Goal: Task Accomplishment & Management: Manage account settings

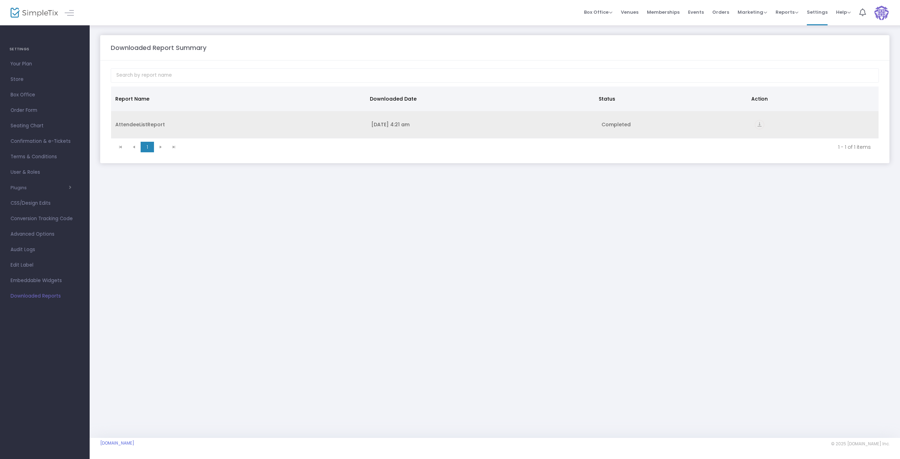
click at [761, 125] on icon "vertical_align_bottom" at bounding box center [759, 124] width 9 height 9
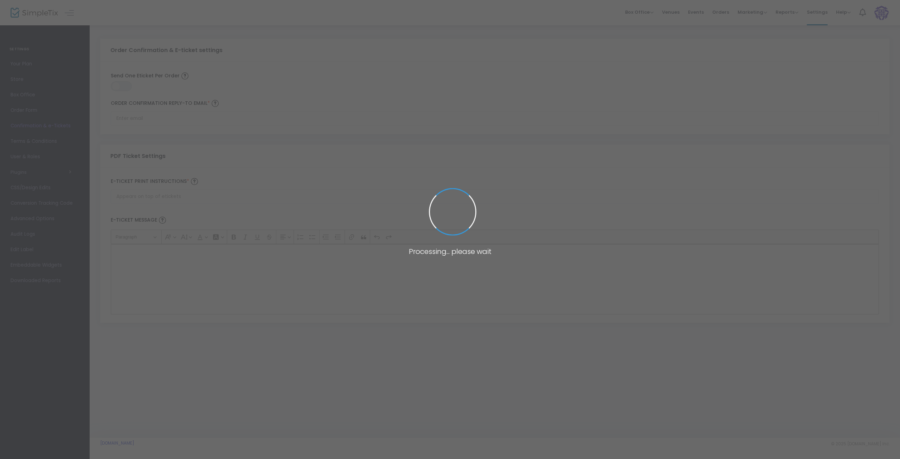
type input "[EMAIL_ADDRESS][DOMAIN_NAME]"
type input "Print and bring this ticket with you"
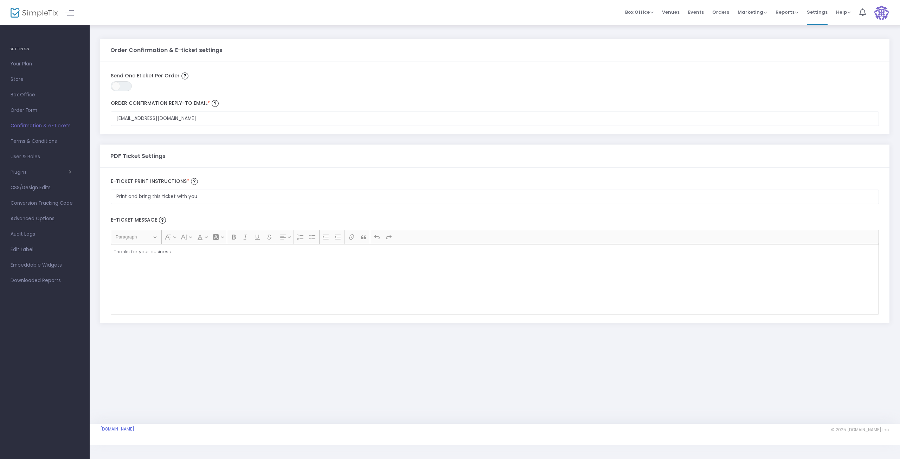
click at [152, 256] on div "Thanks for your business." at bounding box center [495, 279] width 768 height 70
click at [150, 255] on p "Thanks for your business." at bounding box center [495, 251] width 762 height 7
drag, startPoint x: 146, startPoint y: 251, endPoint x: 127, endPoint y: 249, distance: 19.1
click at [129, 250] on p "Thanks for your business." at bounding box center [495, 251] width 762 height 7
click at [216, 235] on icon "Editor toolbar" at bounding box center [216, 237] width 6 height 6
